Goal: Transaction & Acquisition: Download file/media

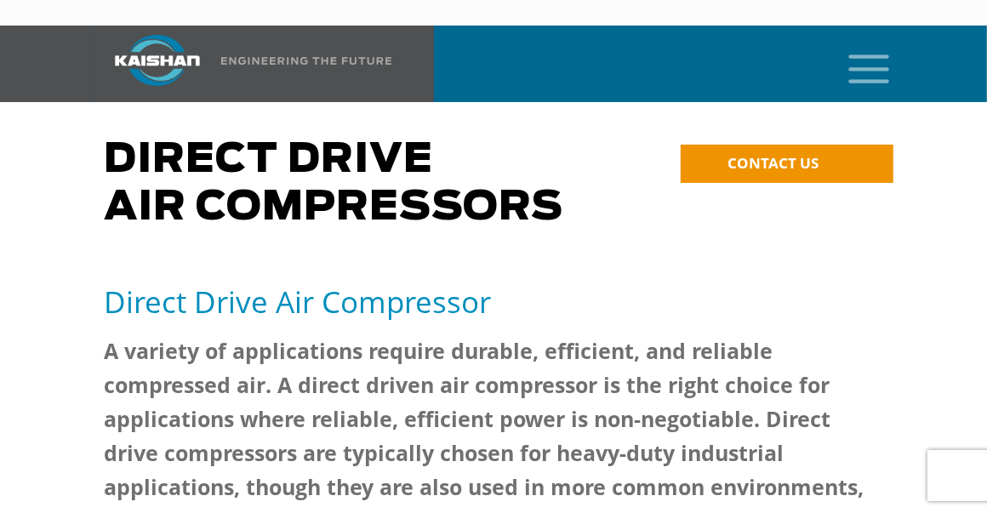
click at [875, 41] on icon "mobile menu" at bounding box center [869, 67] width 54 height 53
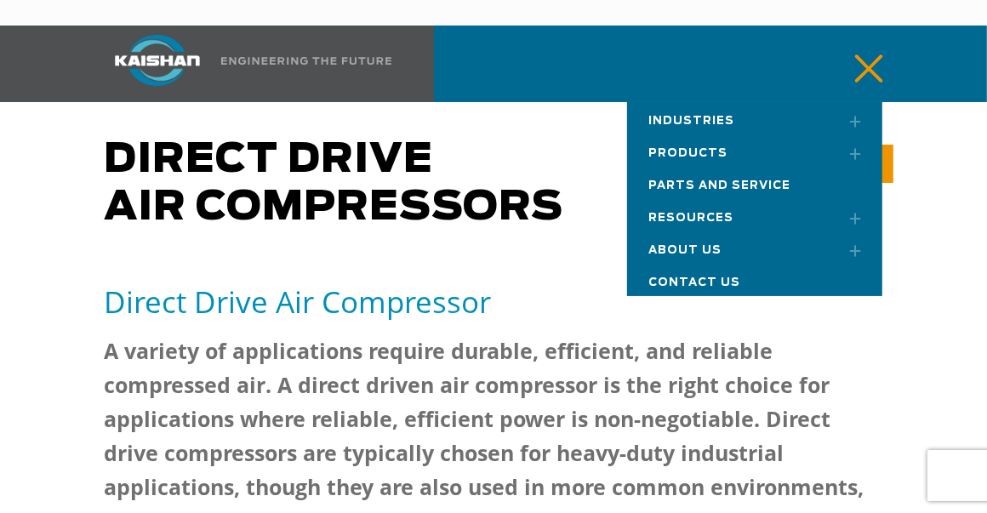
click at [687, 148] on span "Products" at bounding box center [687, 153] width 79 height 11
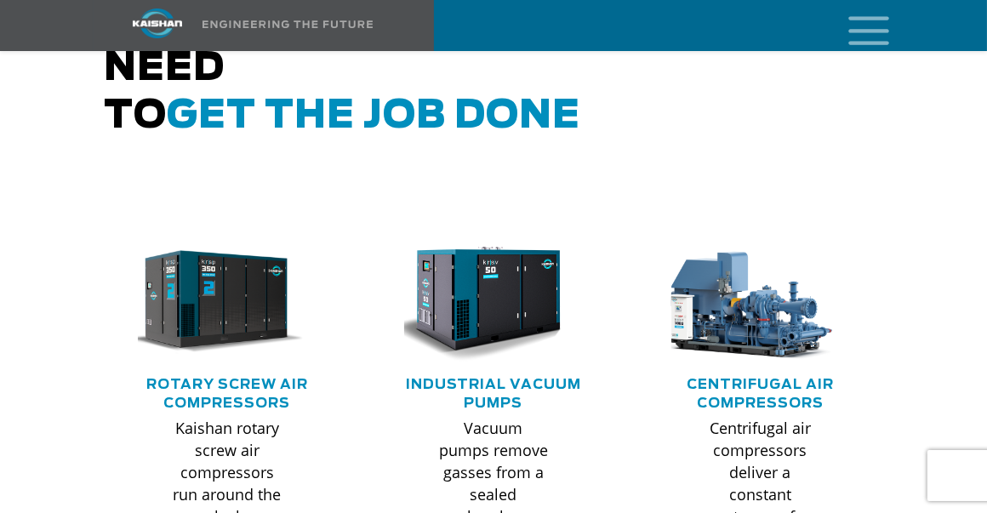
scroll to position [1021, 0]
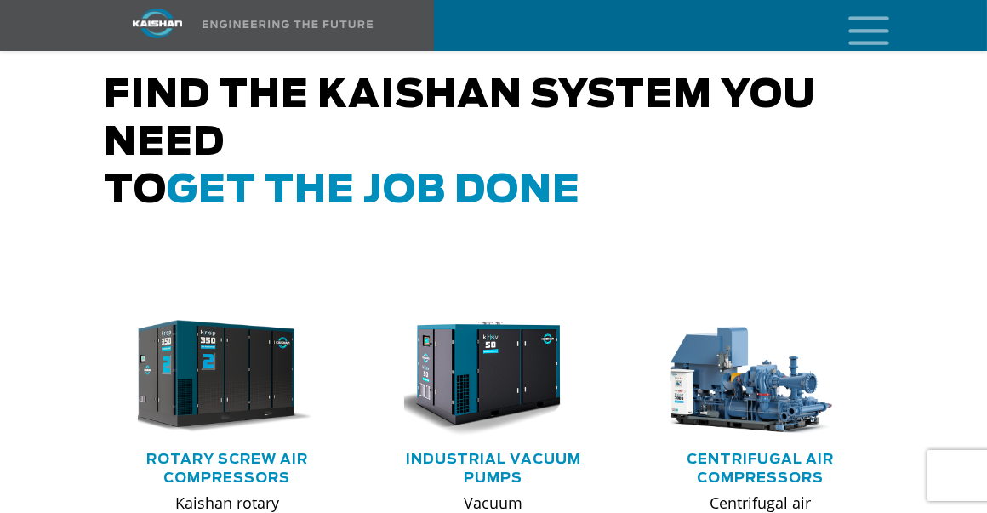
click at [251, 328] on img at bounding box center [215, 377] width 196 height 132
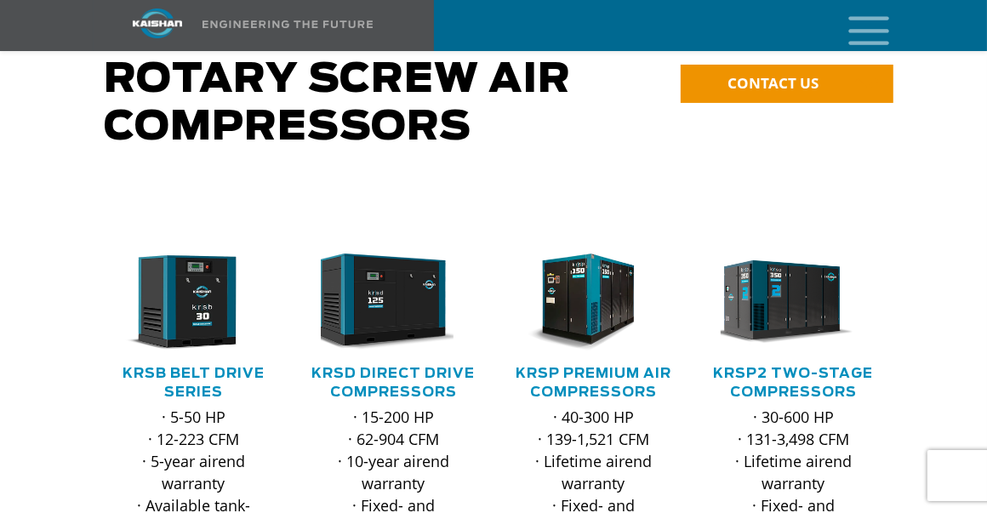
scroll to position [170, 0]
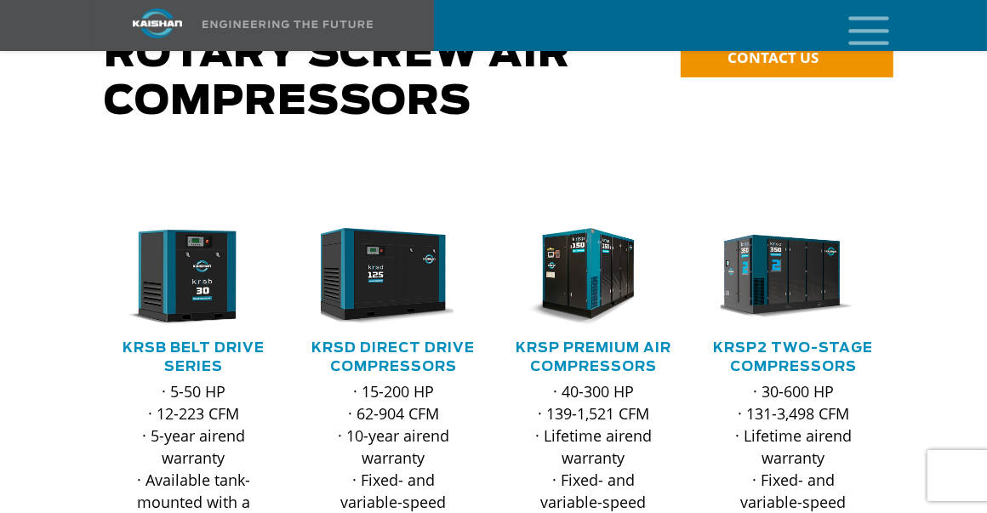
click at [598, 339] on h5 "KRSP Premium Air Compressors" at bounding box center [594, 357] width 166 height 37
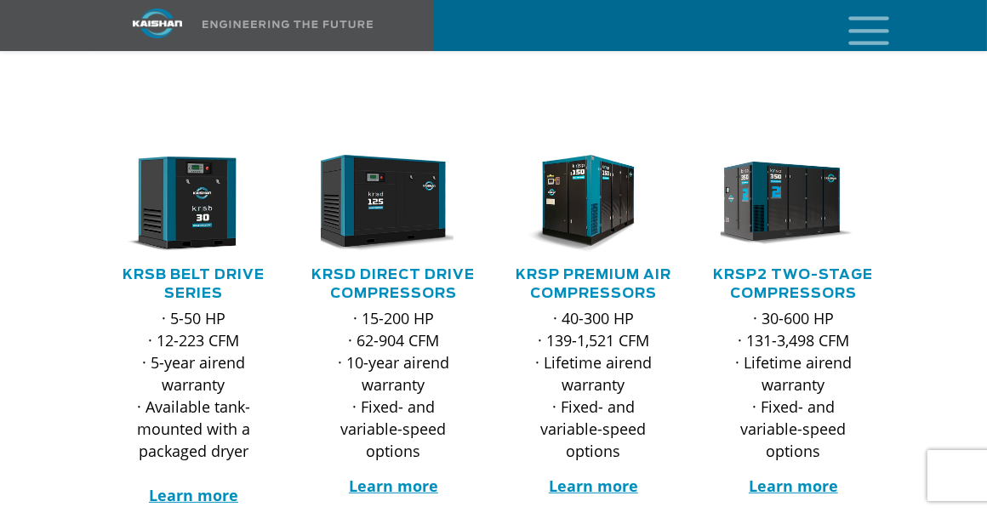
scroll to position [340, 0]
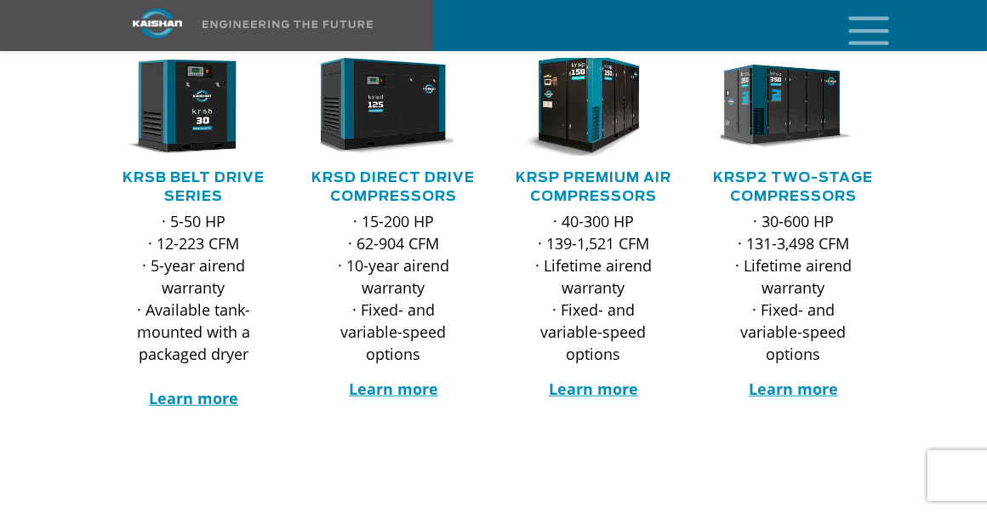
click at [591, 115] on img at bounding box center [580, 107] width 160 height 108
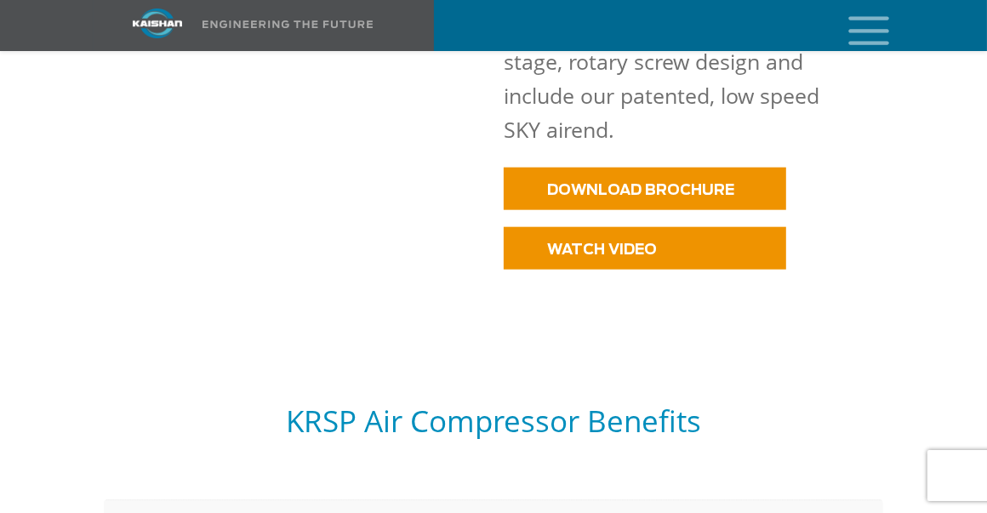
scroll to position [1191, 0]
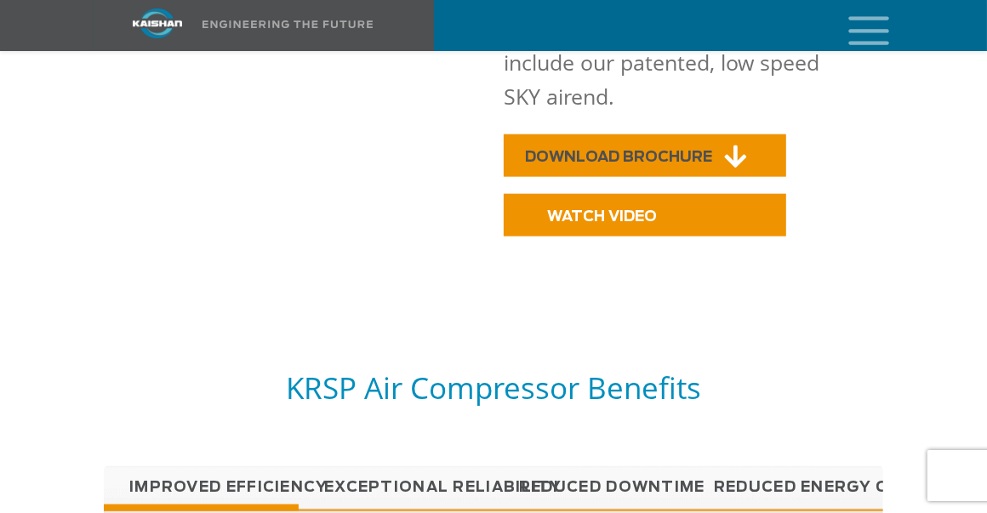
click at [621, 150] on span "DOWNLOAD BROCHURE" at bounding box center [618, 157] width 187 height 14
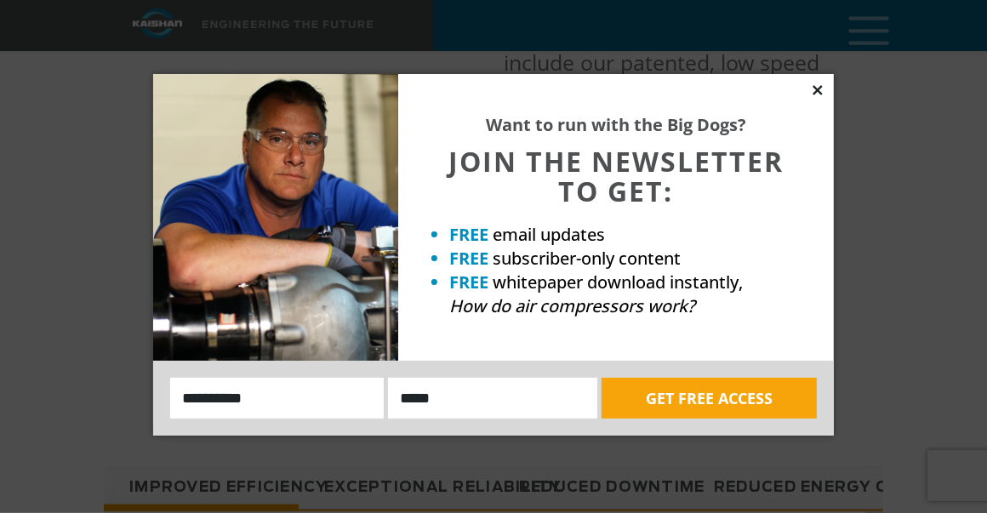
click at [814, 83] on icon at bounding box center [817, 90] width 15 height 15
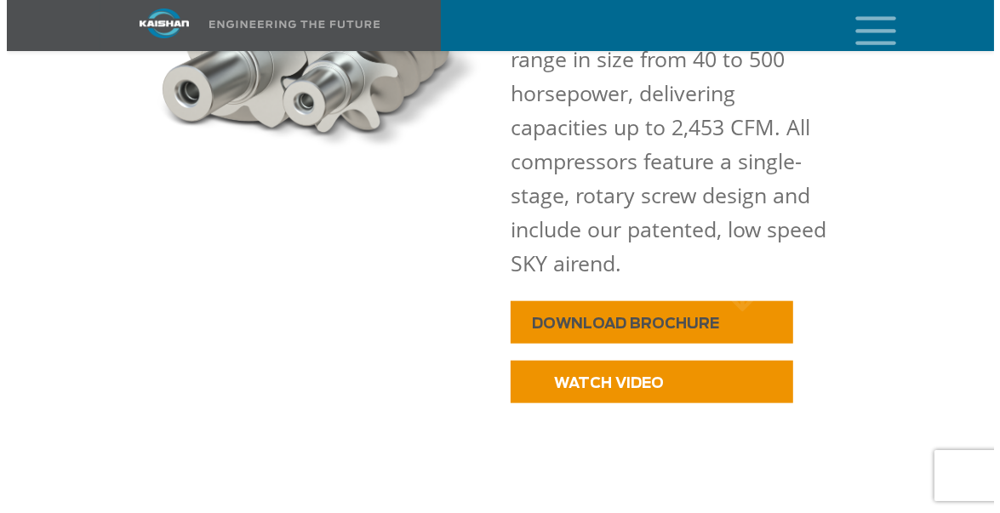
scroll to position [1021, 0]
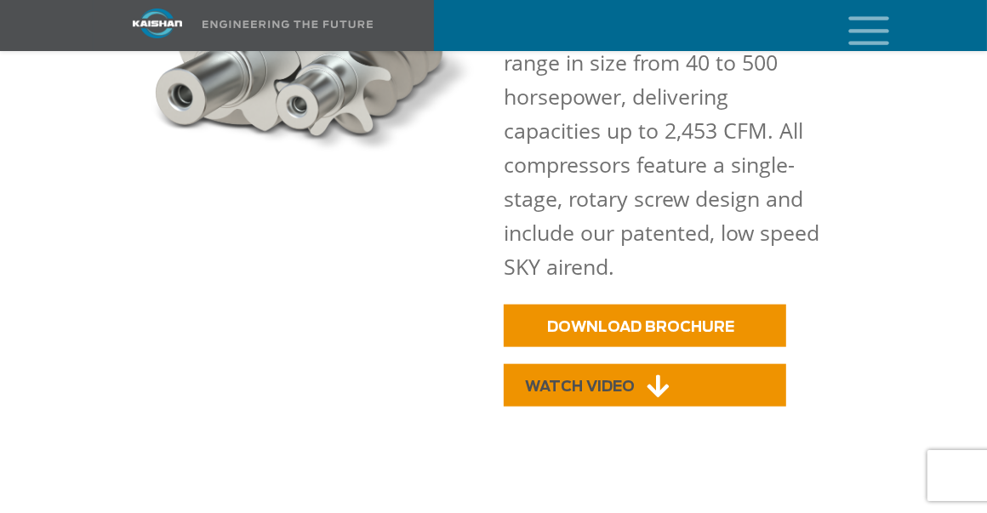
click at [624, 380] on span "WATCH VIDEO" at bounding box center [580, 387] width 110 height 14
